Goal: Transaction & Acquisition: Purchase product/service

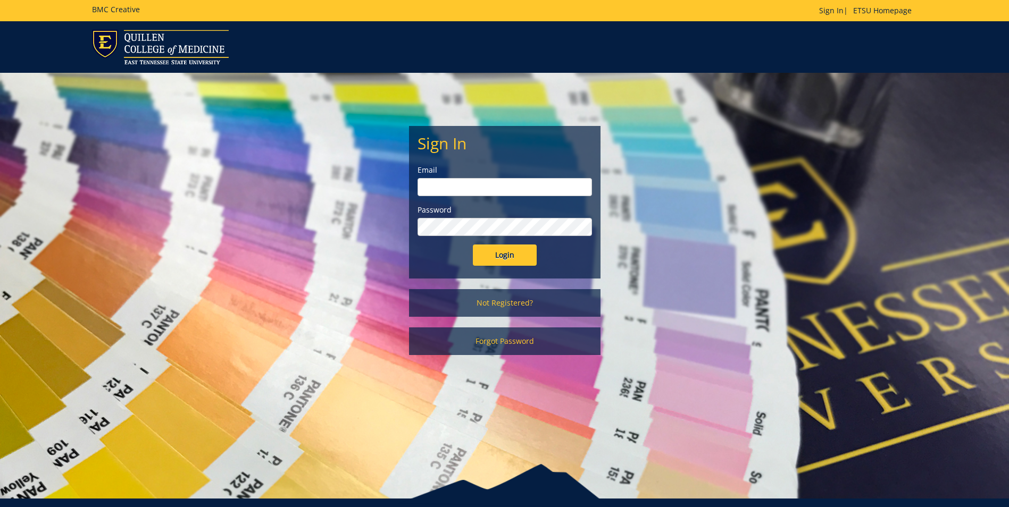
type input "morehouse@etsu.edu"
click at [499, 261] on input "Login" at bounding box center [505, 255] width 64 height 21
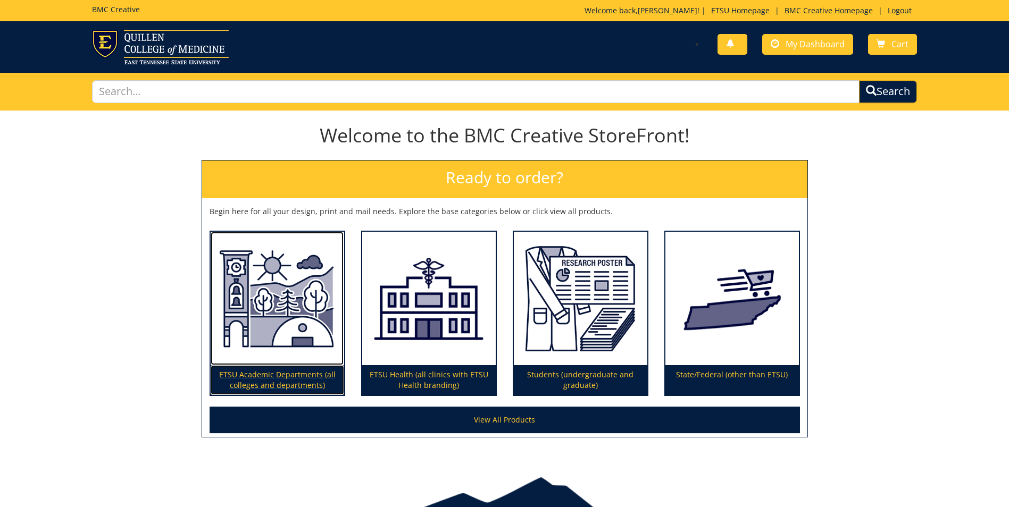
click at [264, 339] on img at bounding box center [277, 299] width 133 height 134
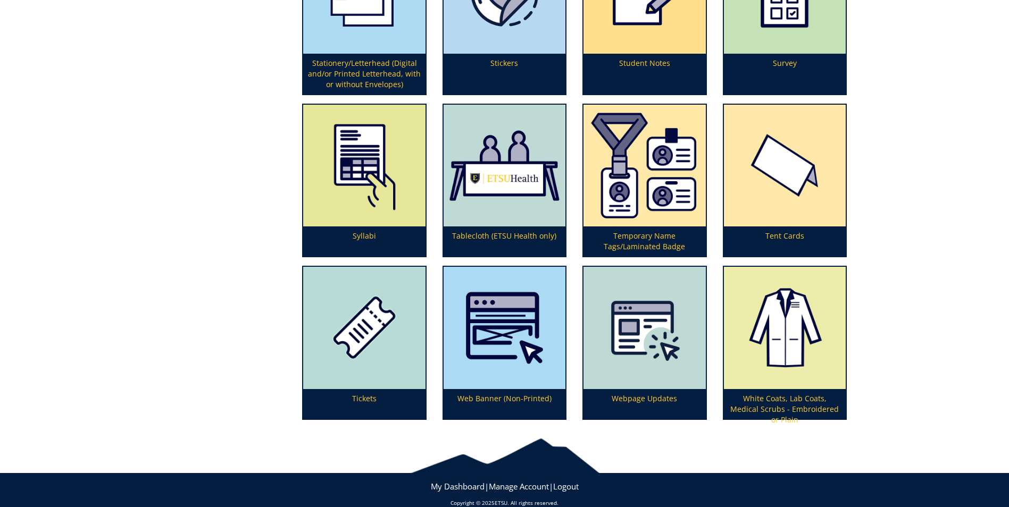
scroll to position [3296, 0]
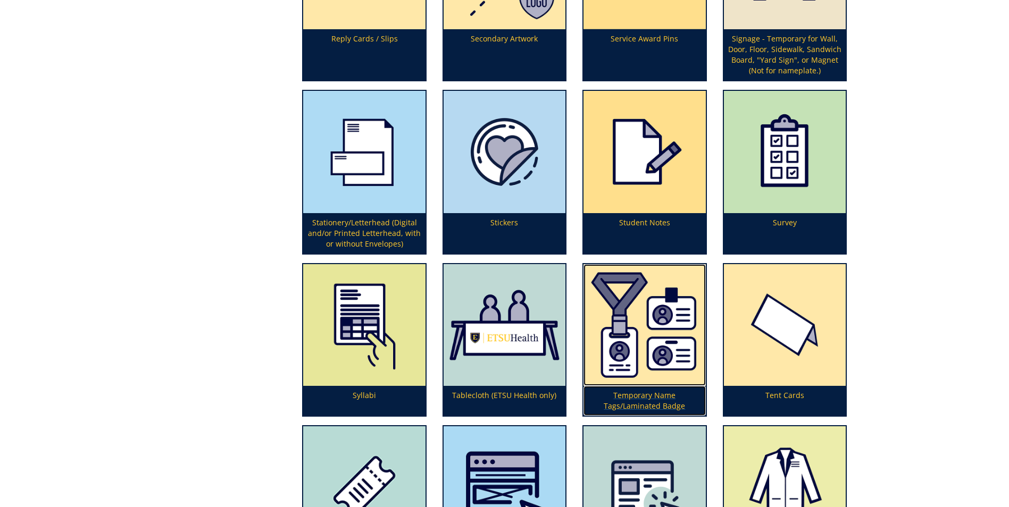
click at [657, 348] on img at bounding box center [644, 325] width 122 height 122
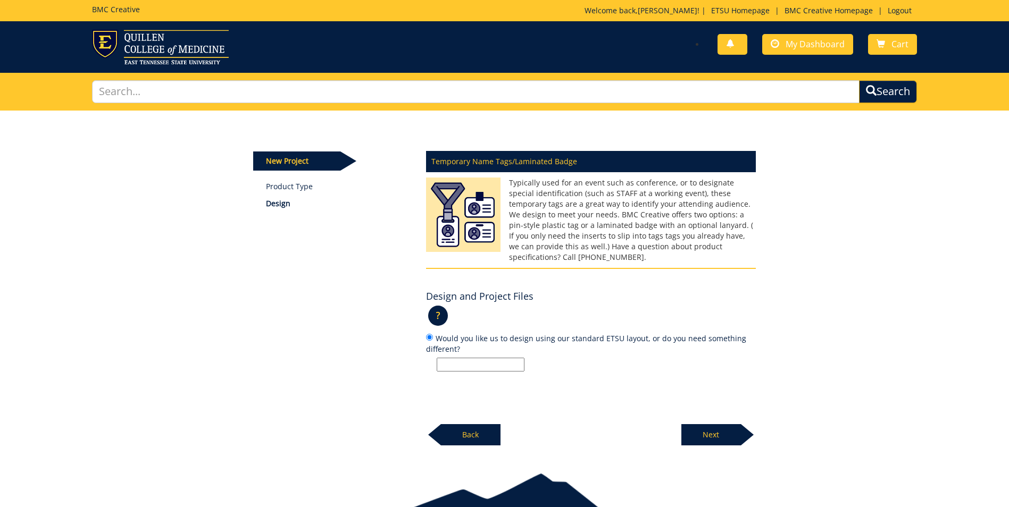
click at [473, 358] on input "Would you like us to design using our standard ETSU layout, or do you need some…" at bounding box center [481, 365] width 88 height 14
type input "standard ETSU layout"
click at [690, 424] on p "Next" at bounding box center [711, 434] width 60 height 21
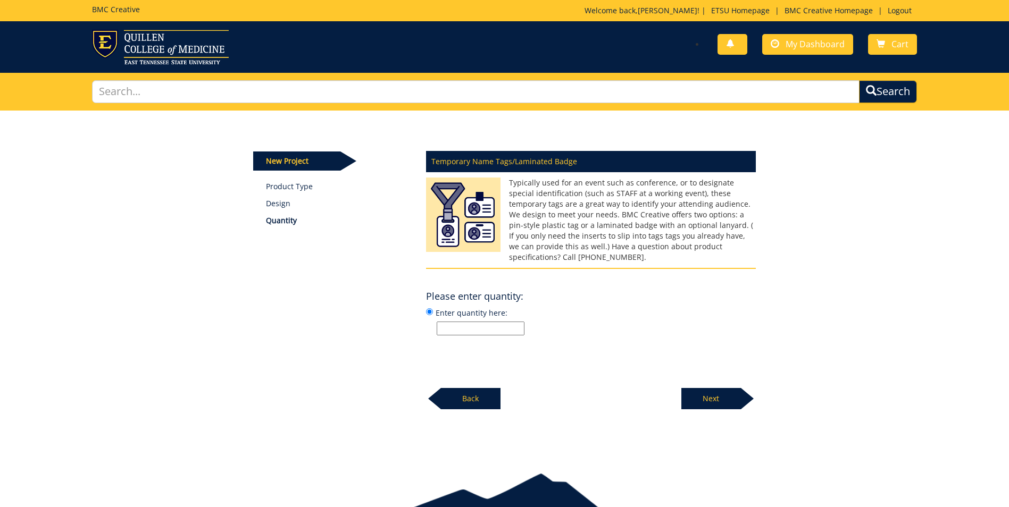
click at [484, 310] on label "Enter quantity here:" at bounding box center [591, 321] width 330 height 29
click at [433, 310] on input "Enter quantity here:" at bounding box center [429, 311] width 7 height 7
click at [484, 322] on input "Enter quantity here:" at bounding box center [481, 329] width 88 height 14
drag, startPoint x: 462, startPoint y: 320, endPoint x: 426, endPoint y: 323, distance: 35.7
click at [426, 323] on label "Enter quantity here: 27" at bounding box center [591, 321] width 330 height 29
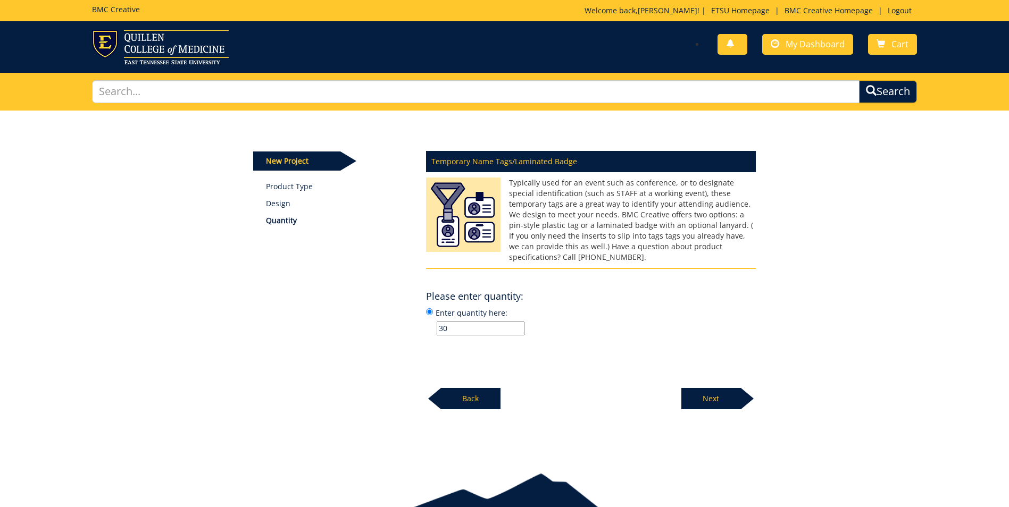
drag, startPoint x: 473, startPoint y: 318, endPoint x: 384, endPoint y: 314, distance: 88.9
click at [384, 314] on div "New Project Product Type Design Quantity Temporary Name Tags/Laminated Badge Pl…" at bounding box center [504, 260] width 518 height 299
type input "27"
click at [701, 388] on p "Next" at bounding box center [711, 398] width 60 height 21
